Goal: Navigation & Orientation: Find specific page/section

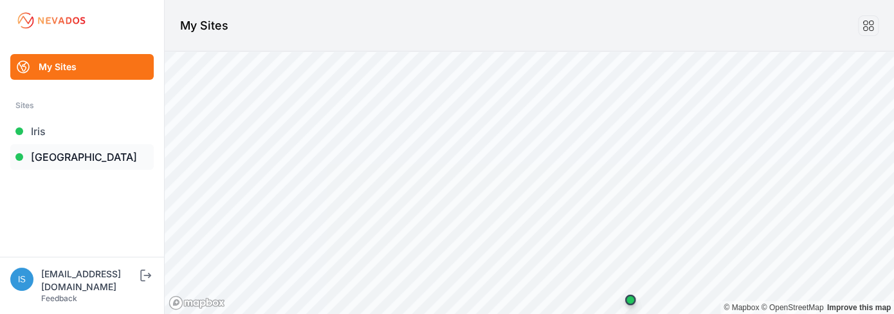
click at [72, 160] on link "[GEOGRAPHIC_DATA]" at bounding box center [81, 157] width 143 height 26
click at [33, 135] on link "Iris" at bounding box center [81, 131] width 143 height 26
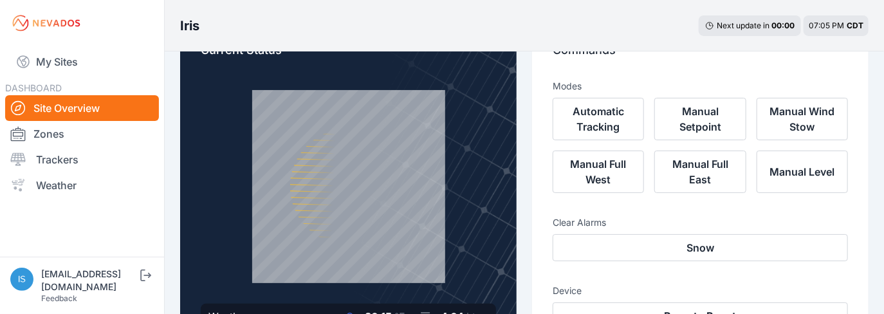
scroll to position [64, 0]
